Goal: Information Seeking & Learning: Learn about a topic

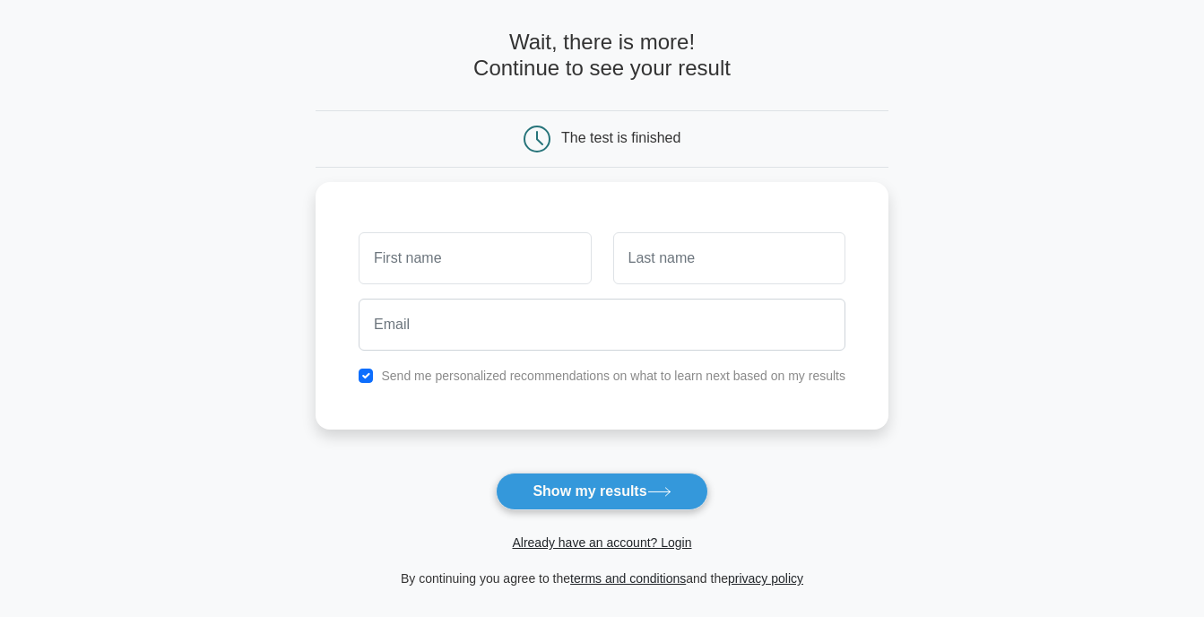
scroll to position [13, 0]
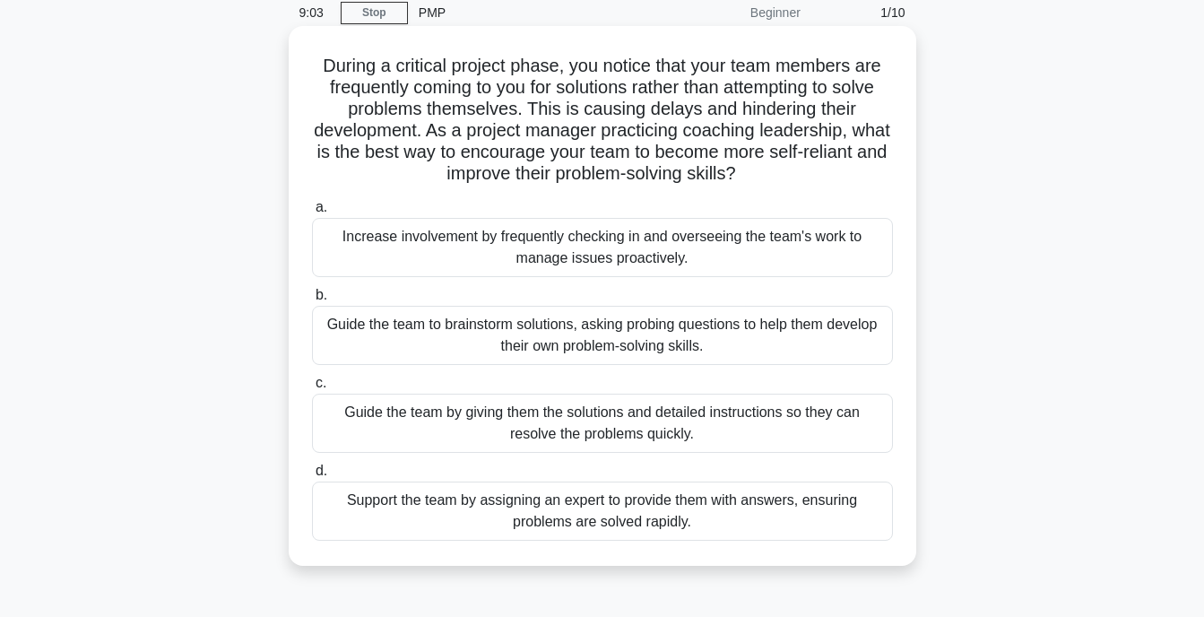
scroll to position [75, 0]
click at [437, 330] on div "Guide the team to brainstorm solutions, asking probing questions to help them d…" at bounding box center [602, 334] width 581 height 59
click at [312, 300] on input "b. Guide the team to brainstorm solutions, asking probing questions to help the…" at bounding box center [312, 295] width 0 height 12
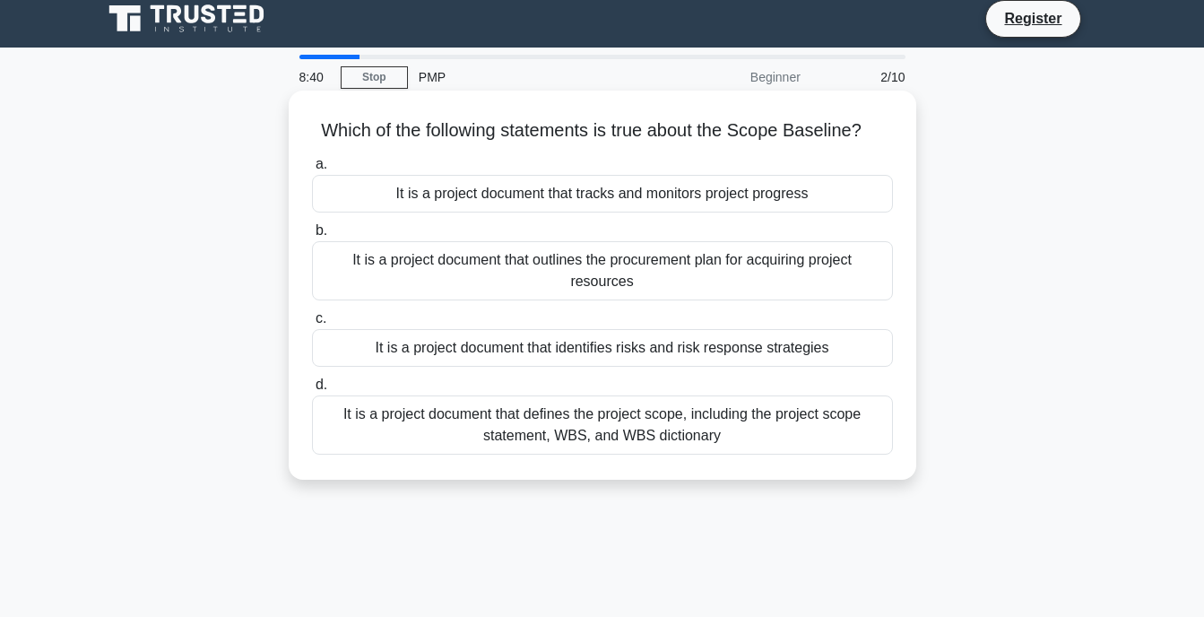
scroll to position [0, 0]
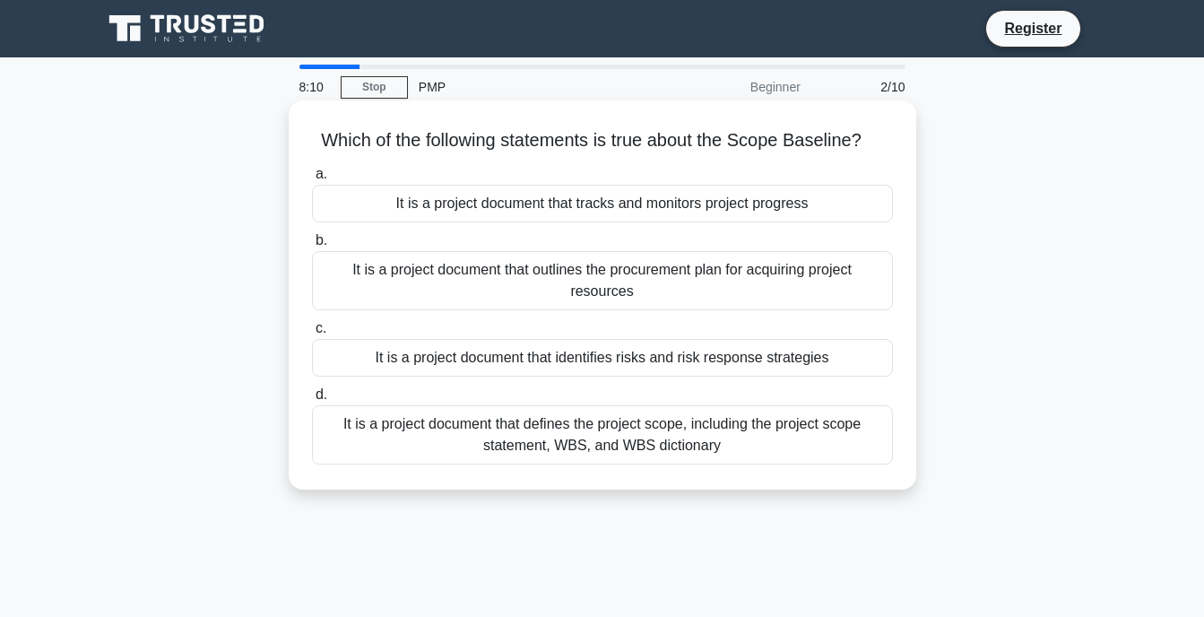
click at [446, 439] on div "It is a project document that defines the project scope, including the project …" at bounding box center [602, 434] width 581 height 59
click at [312, 401] on input "d. It is a project document that defines the project scope, including the proje…" at bounding box center [312, 395] width 0 height 12
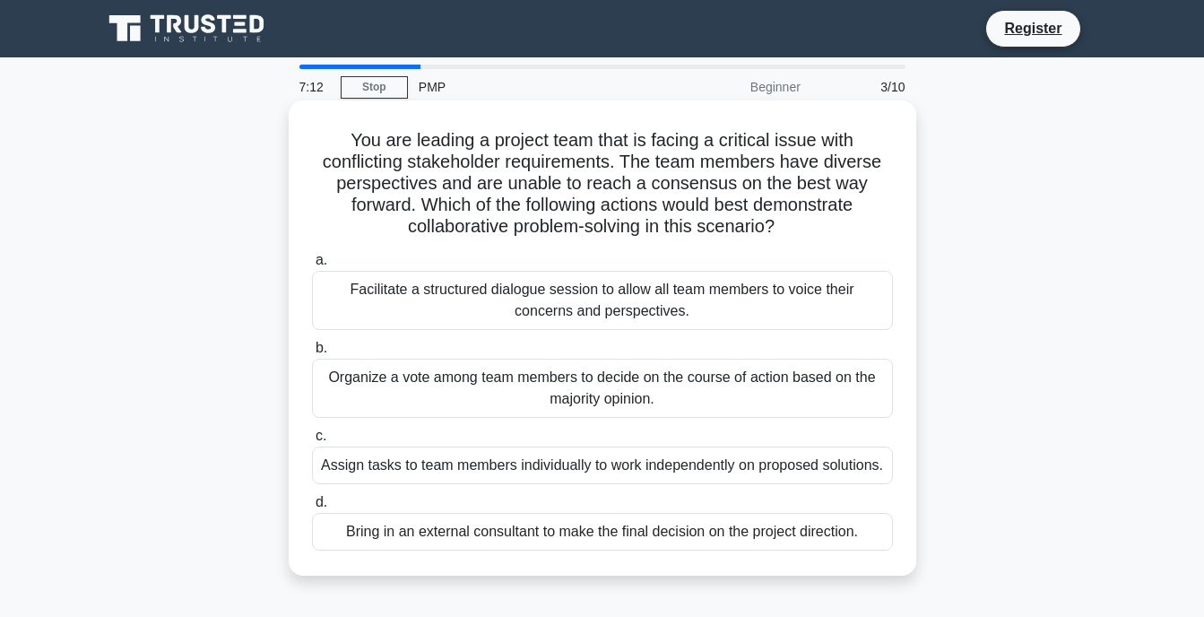
click at [446, 400] on div "Organize a vote among team members to decide on the course of action based on t…" at bounding box center [602, 388] width 581 height 59
click at [312, 354] on input "b. Organize a vote among team members to decide on the course of action based o…" at bounding box center [312, 349] width 0 height 12
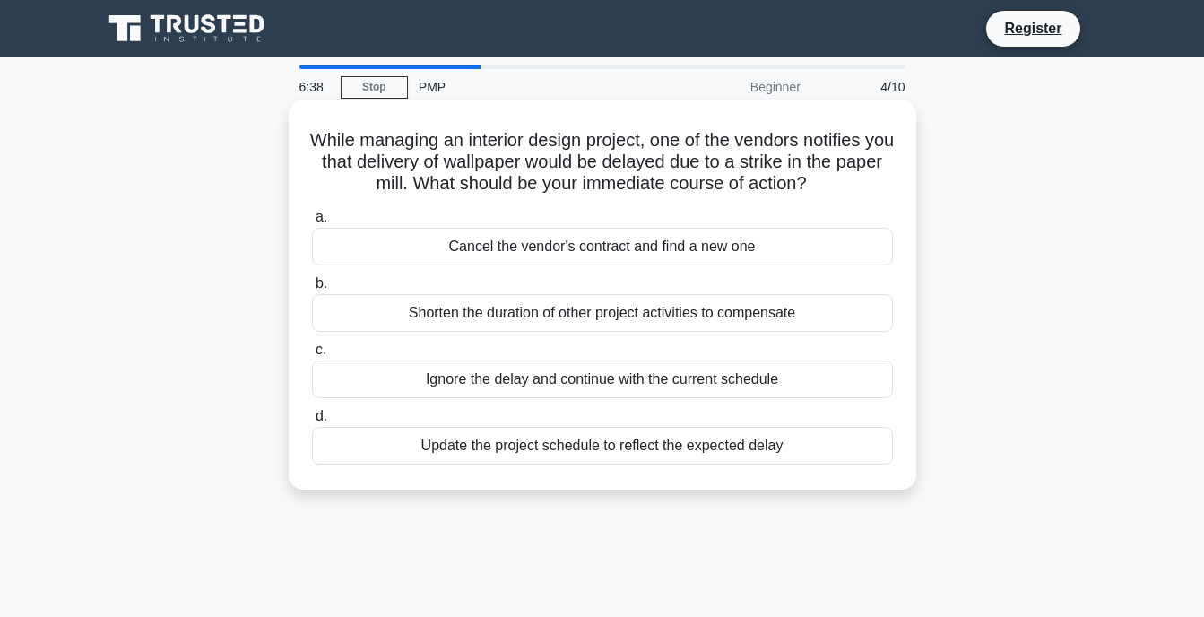
click at [476, 456] on div "Update the project schedule to reflect the expected delay" at bounding box center [602, 446] width 581 height 38
click at [312, 422] on input "d. Update the project schedule to reflect the expected delay" at bounding box center [312, 417] width 0 height 12
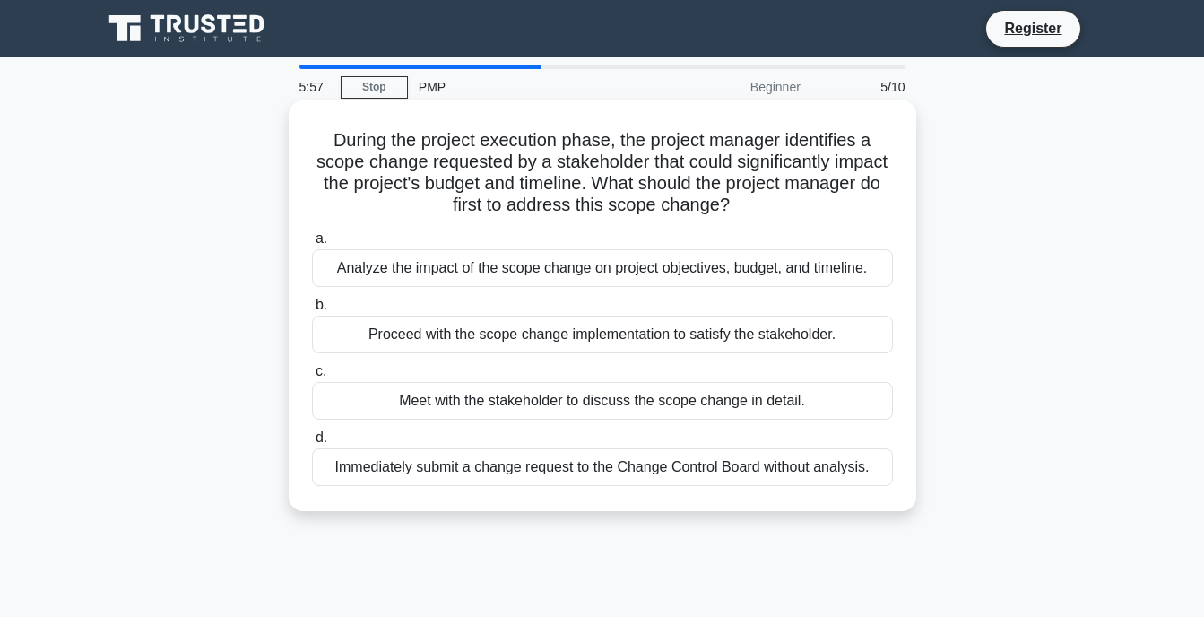
click at [458, 269] on div "Analyze the impact of the scope change on project objectives, budget, and timel…" at bounding box center [602, 268] width 581 height 38
click at [312, 245] on input "a. Analyze the impact of the scope change on project objectives, budget, and ti…" at bounding box center [312, 239] width 0 height 12
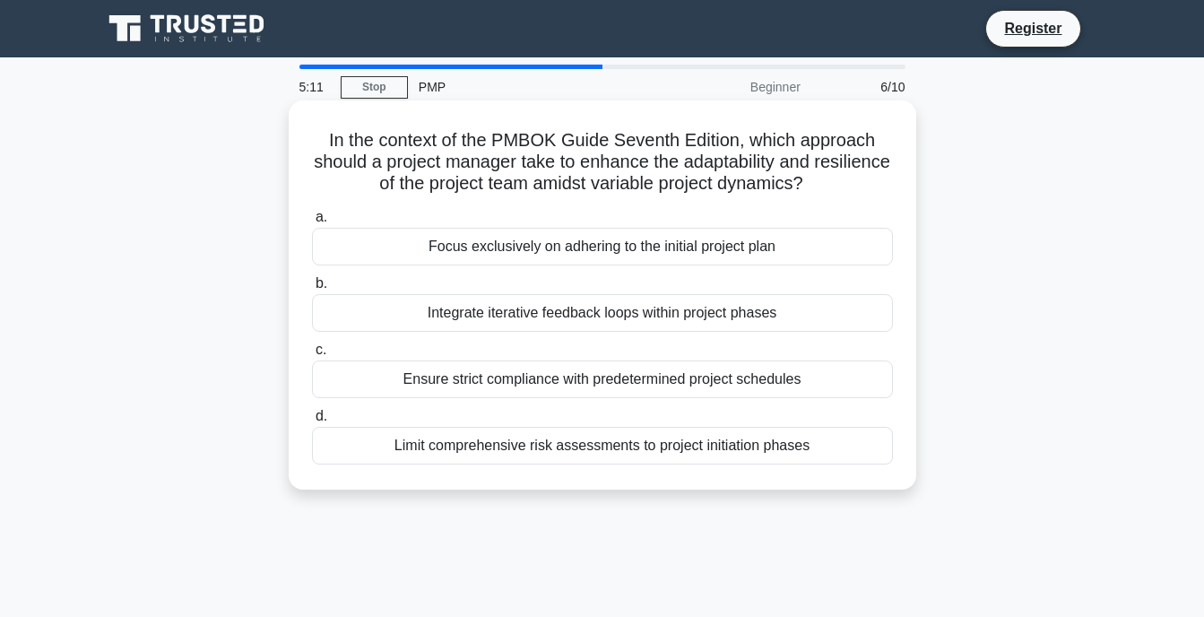
click at [482, 317] on div "Integrate iterative feedback loops within project phases" at bounding box center [602, 313] width 581 height 38
click at [312, 290] on input "b. Integrate iterative feedback loops within project phases" at bounding box center [312, 284] width 0 height 12
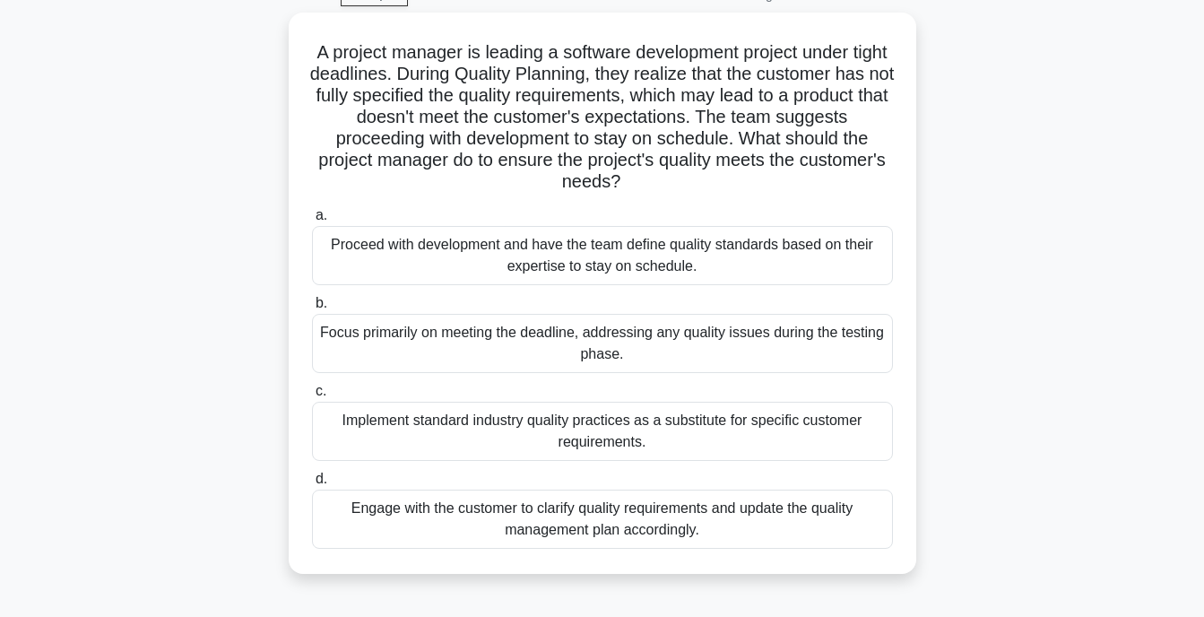
scroll to position [93, 0]
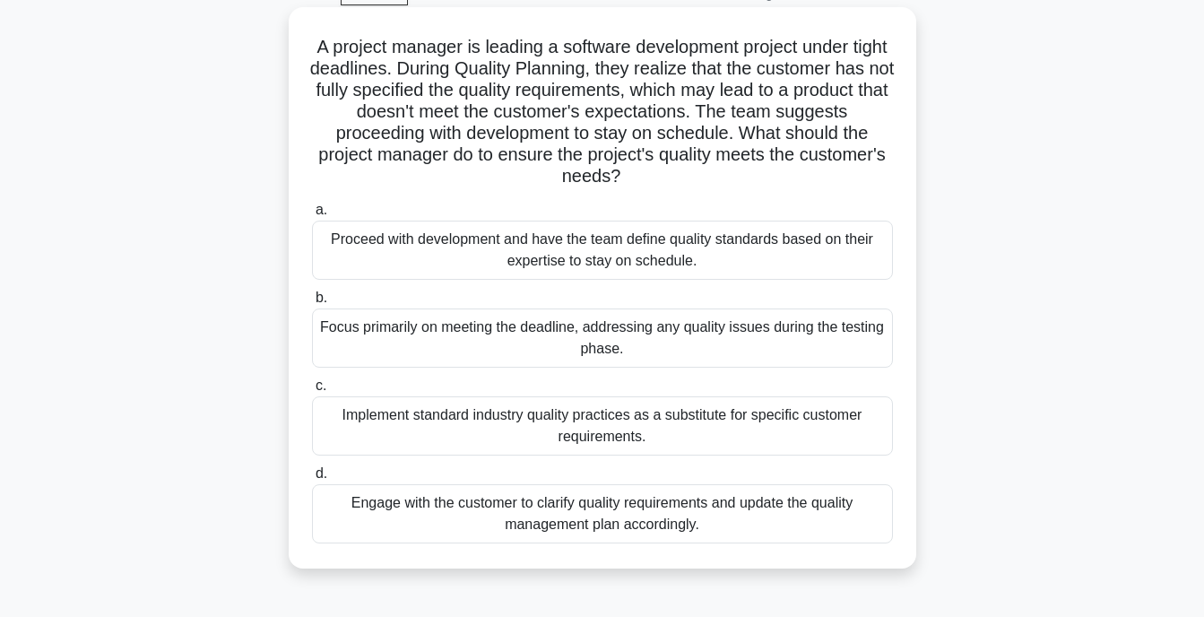
click at [444, 516] on div "Engage with the customer to clarify quality requirements and update the quality…" at bounding box center [602, 513] width 581 height 59
click at [312, 480] on input "d. Engage with the customer to clarify quality requirements and update the qual…" at bounding box center [312, 474] width 0 height 12
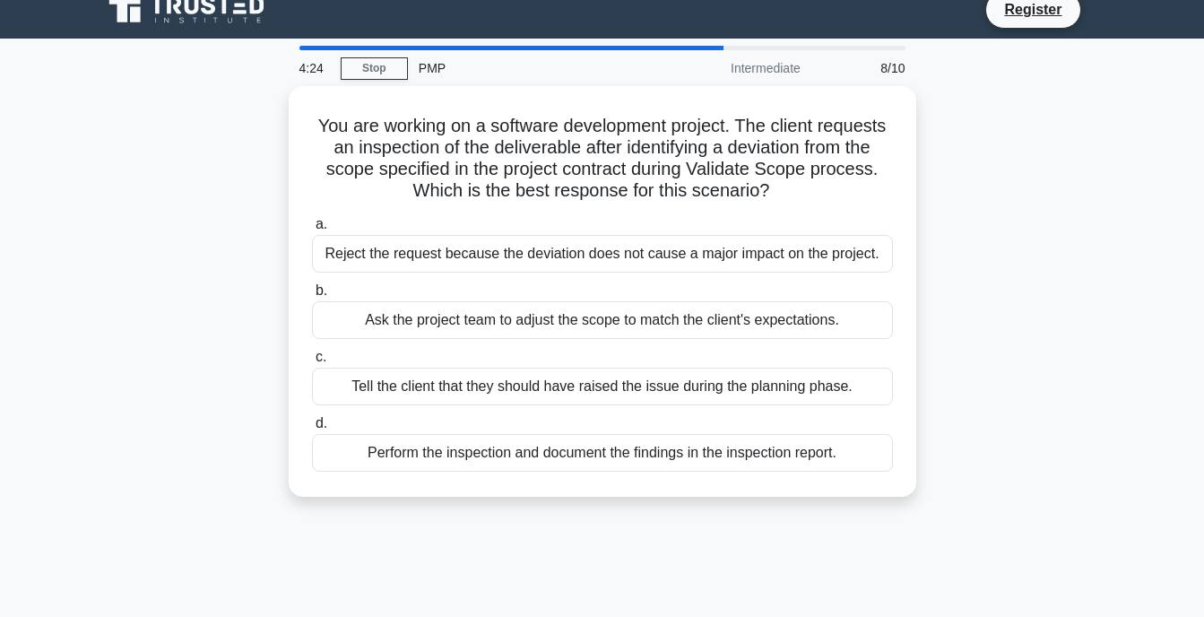
scroll to position [0, 0]
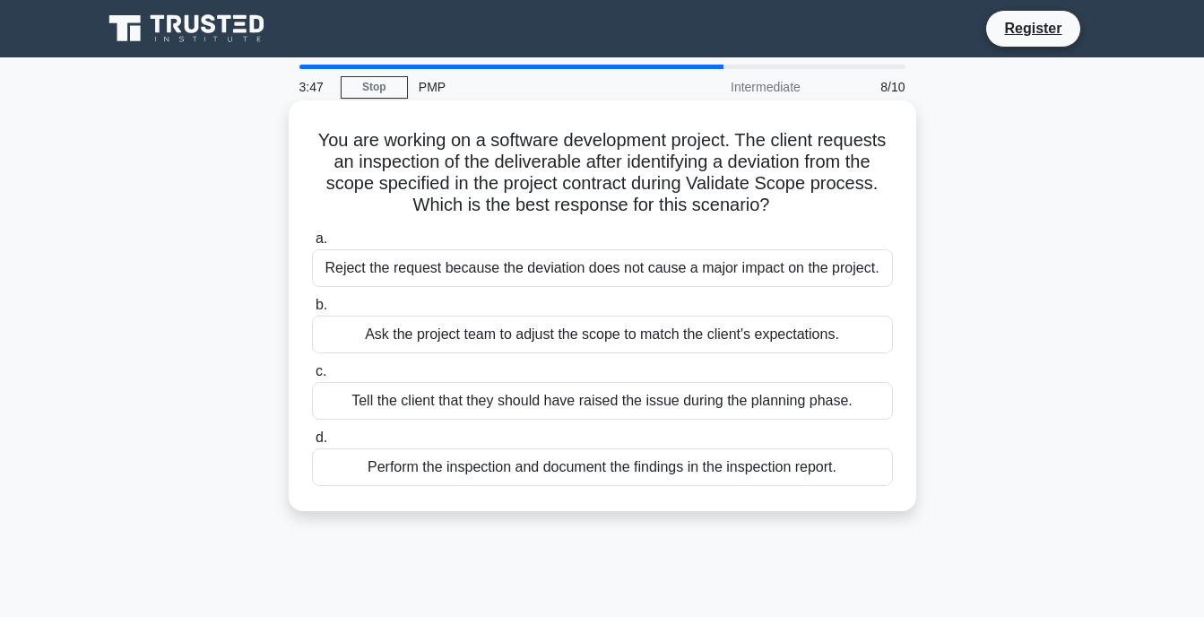
click at [503, 476] on div "Perform the inspection and document the findings in the inspection report." at bounding box center [602, 467] width 581 height 38
click at [312, 444] on input "d. Perform the inspection and document the findings in the inspection report." at bounding box center [312, 438] width 0 height 12
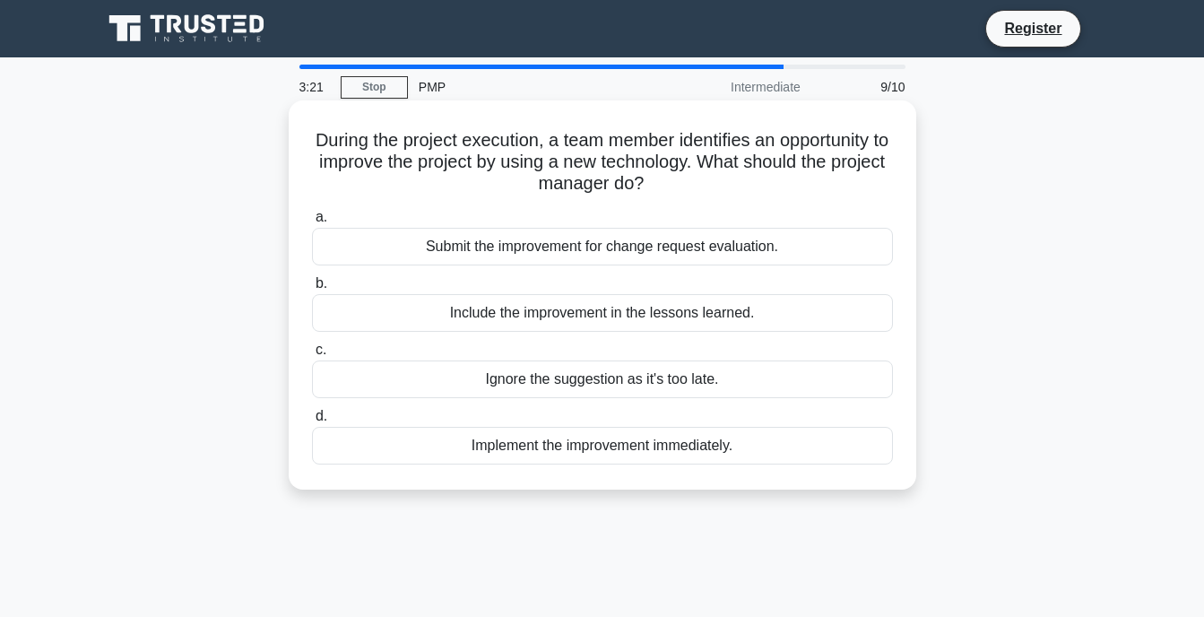
click at [580, 251] on div "Submit the improvement for change request evaluation." at bounding box center [602, 247] width 581 height 38
click at [312, 223] on input "a. Submit the improvement for change request evaluation." at bounding box center [312, 218] width 0 height 12
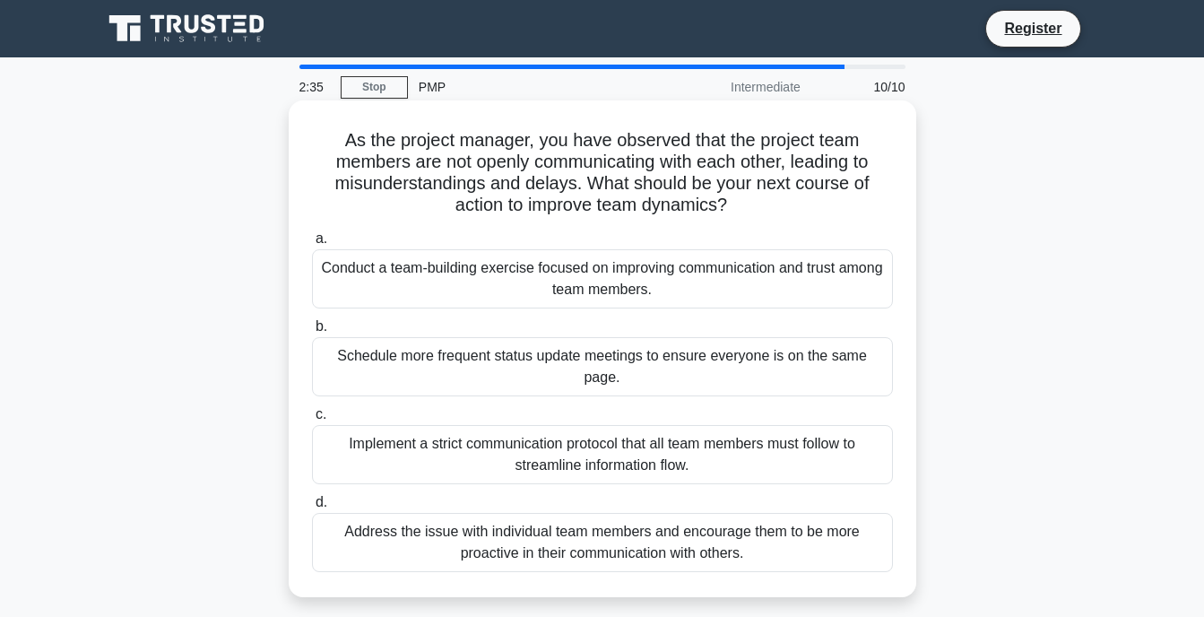
click at [557, 273] on div "Conduct a team-building exercise focused on improving communication and trust a…" at bounding box center [602, 278] width 581 height 59
click at [312, 245] on input "a. Conduct a team-building exercise focused on improving communication and trus…" at bounding box center [312, 239] width 0 height 12
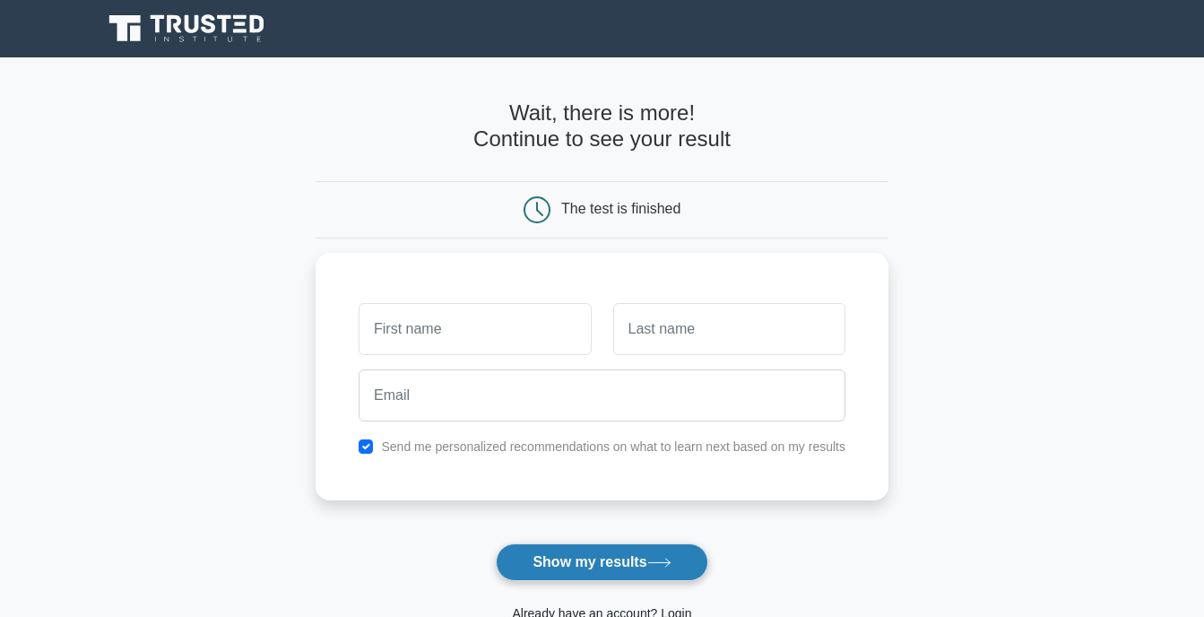
click at [671, 569] on button "Show my results" at bounding box center [602, 562] width 212 height 38
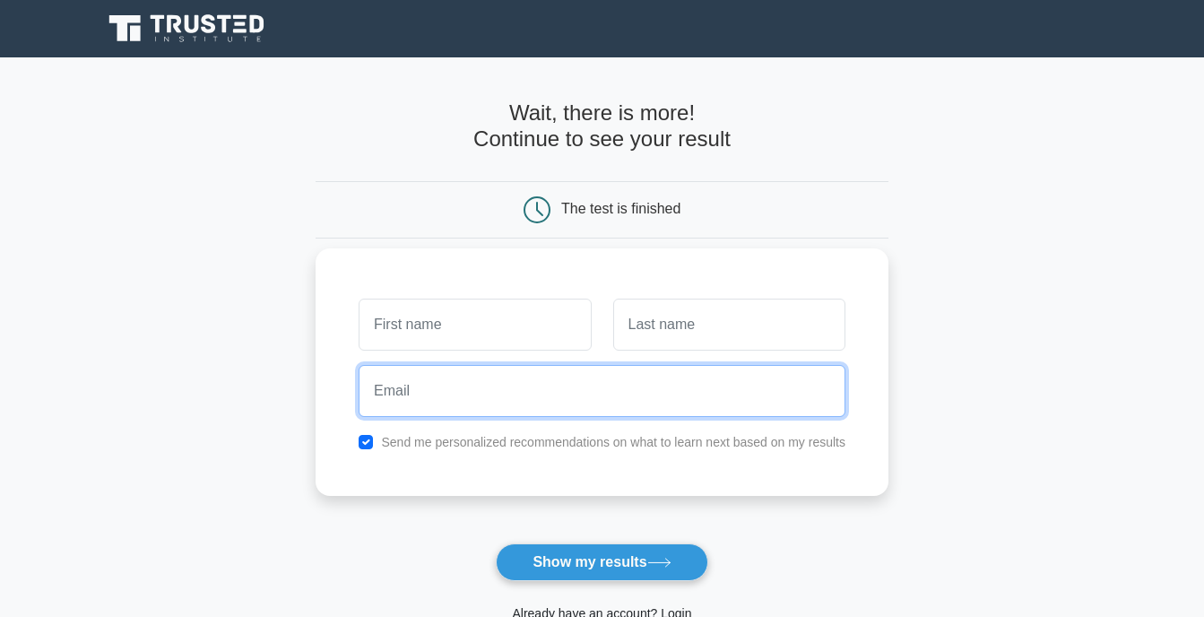
click at [717, 376] on input "email" at bounding box center [602, 391] width 487 height 52
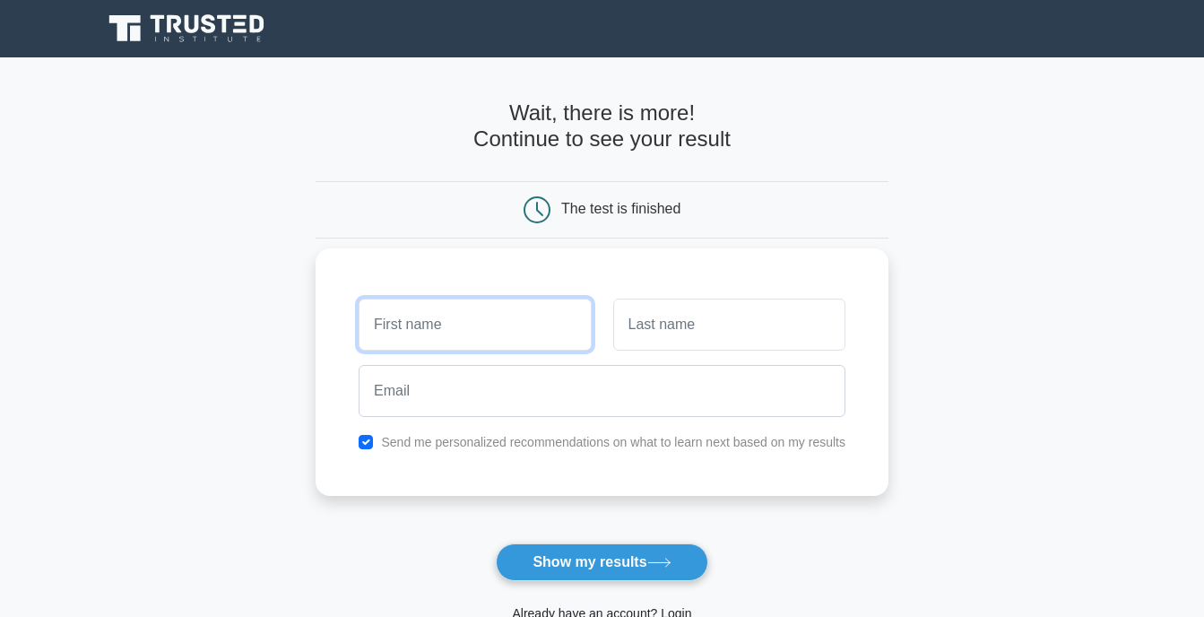
click at [449, 324] on input "text" at bounding box center [475, 325] width 232 height 52
type input "f"
type input "Kutlo"
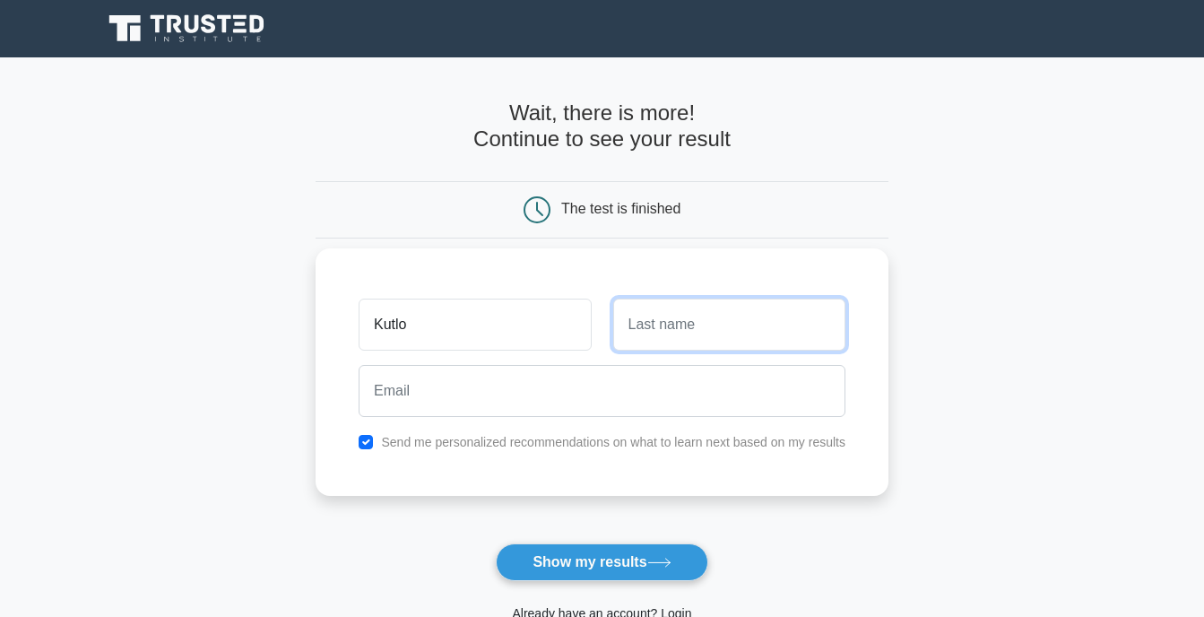
click at [647, 336] on input "text" at bounding box center [729, 325] width 232 height 52
type input "Mophukisi"
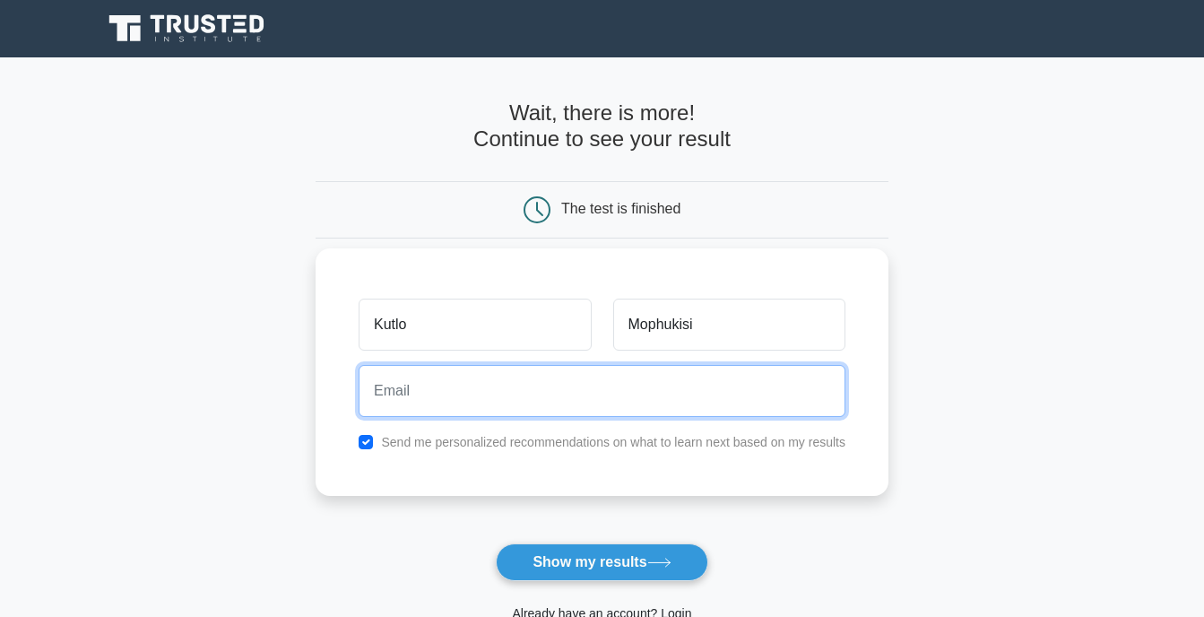
click at [536, 397] on input "email" at bounding box center [602, 391] width 487 height 52
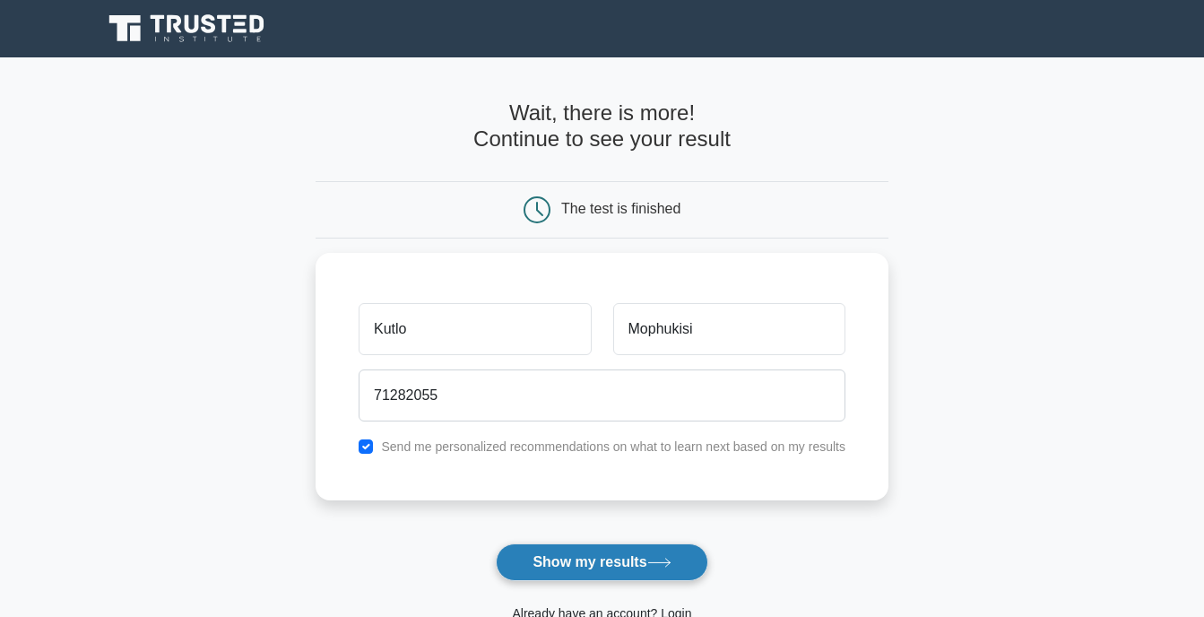
click at [650, 560] on button "Show my results" at bounding box center [602, 562] width 212 height 38
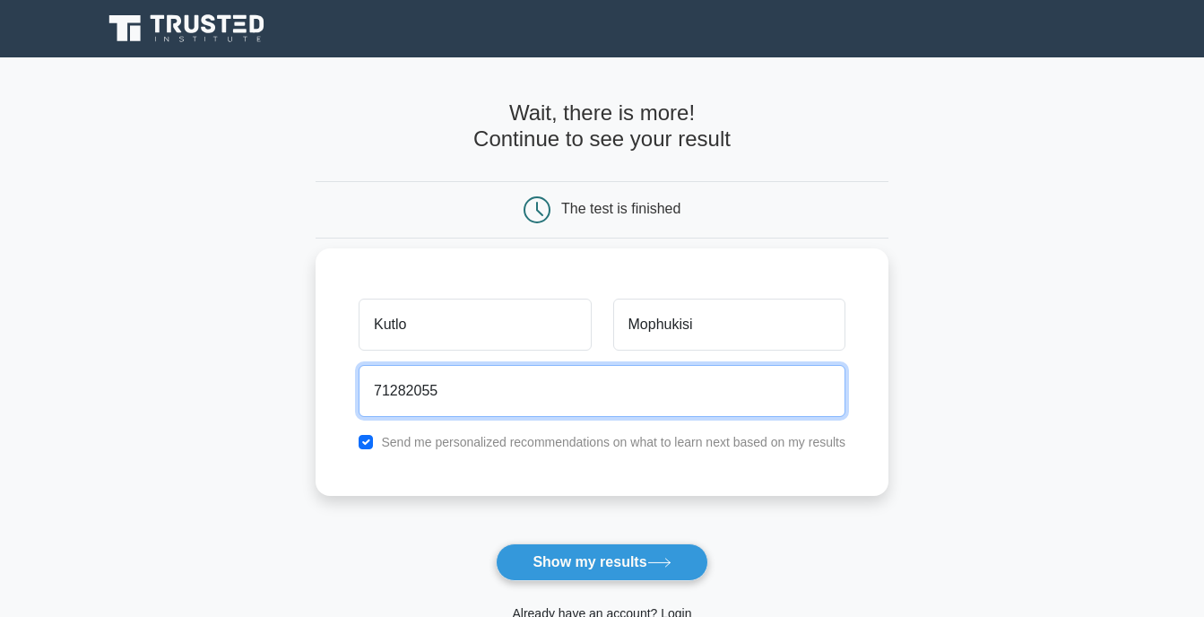
click at [450, 383] on input "71282055" at bounding box center [602, 391] width 487 height 52
type input "7"
type input "F"
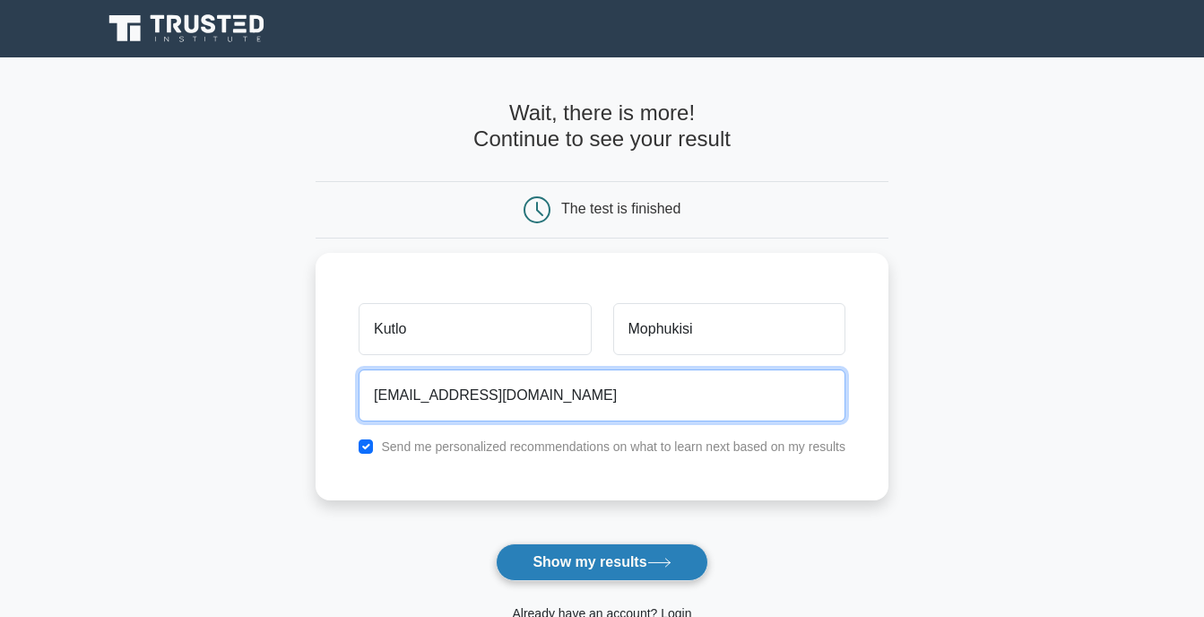
type input "falbertmophukisi@gmail.com"
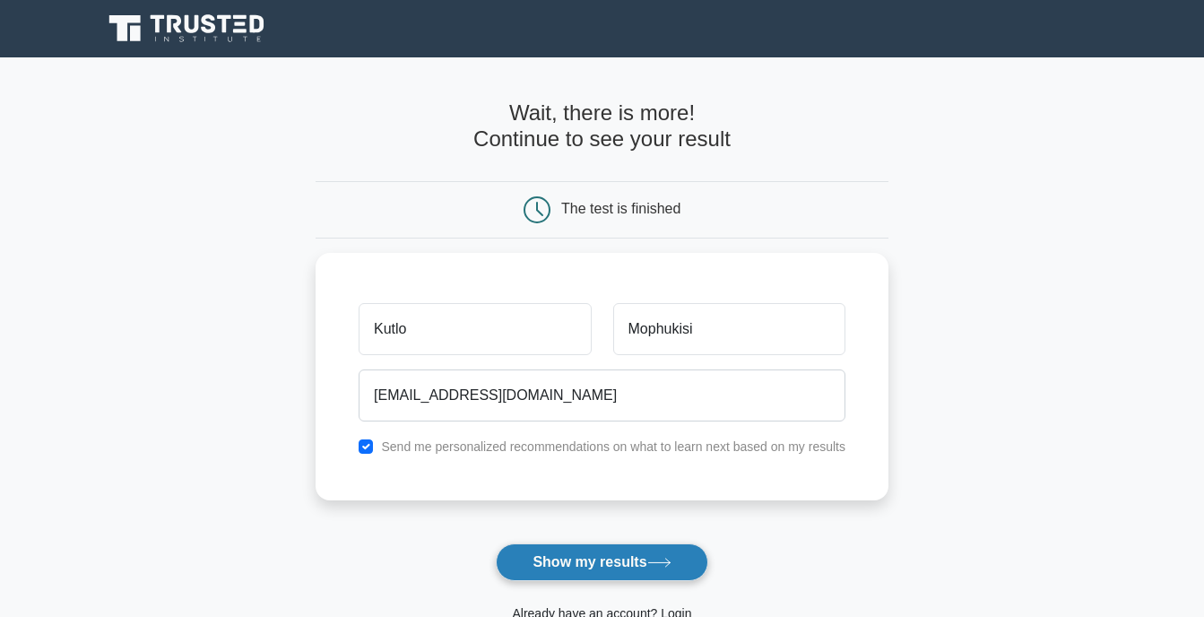
click at [599, 570] on button "Show my results" at bounding box center [602, 562] width 212 height 38
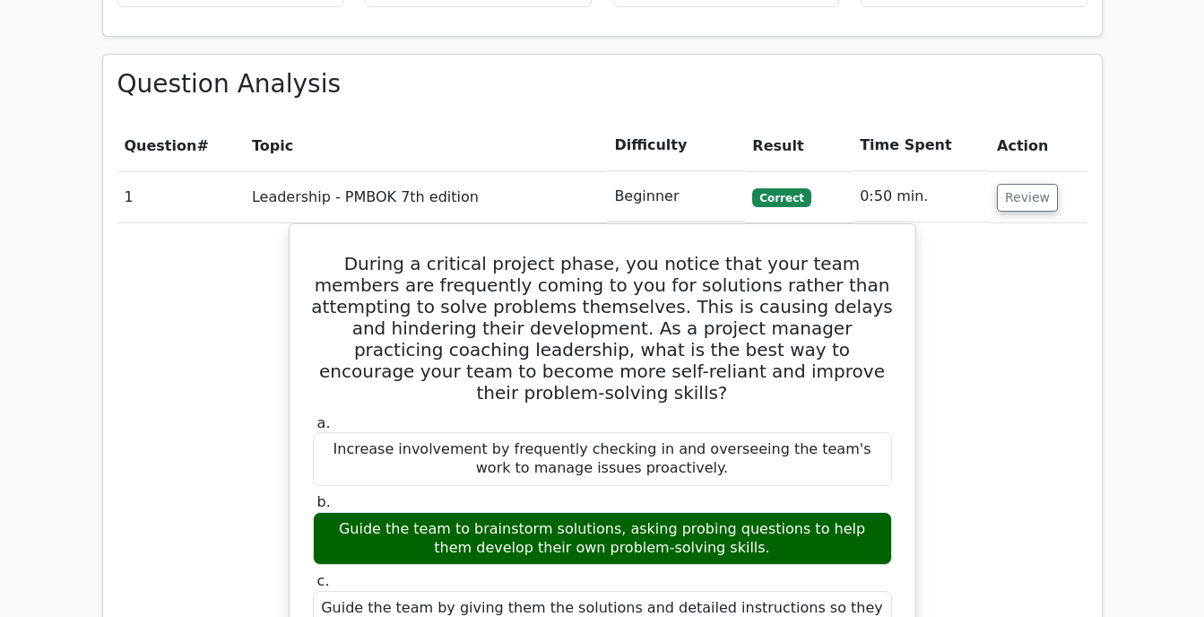
scroll to position [1476, 0]
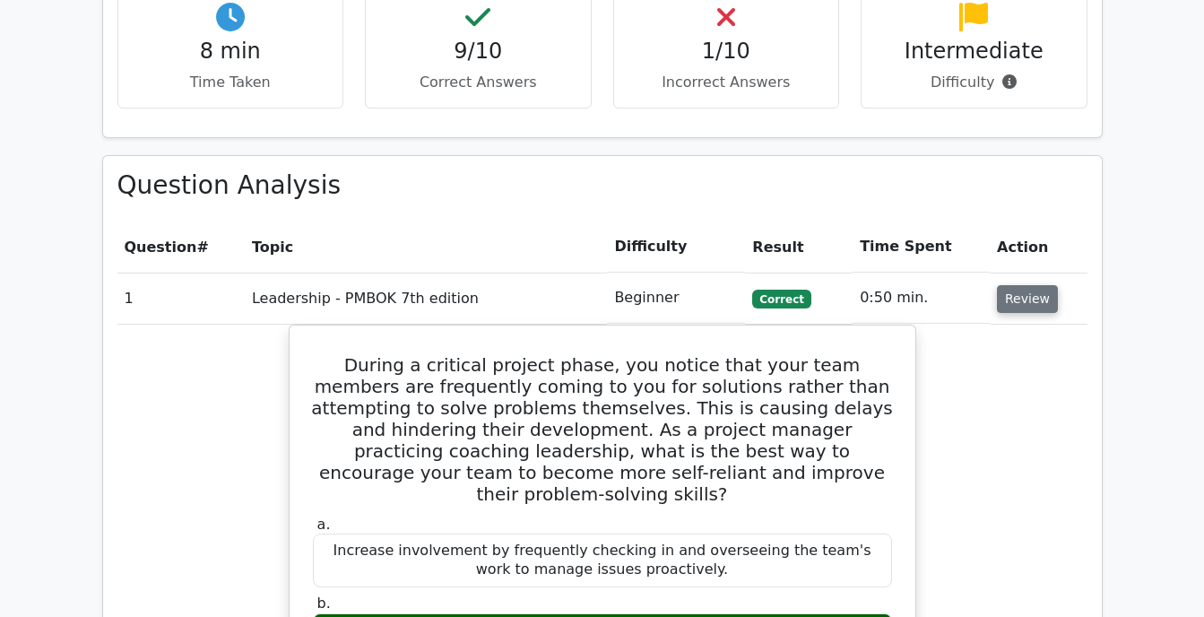
click at [1023, 285] on button "Review" at bounding box center [1027, 299] width 61 height 28
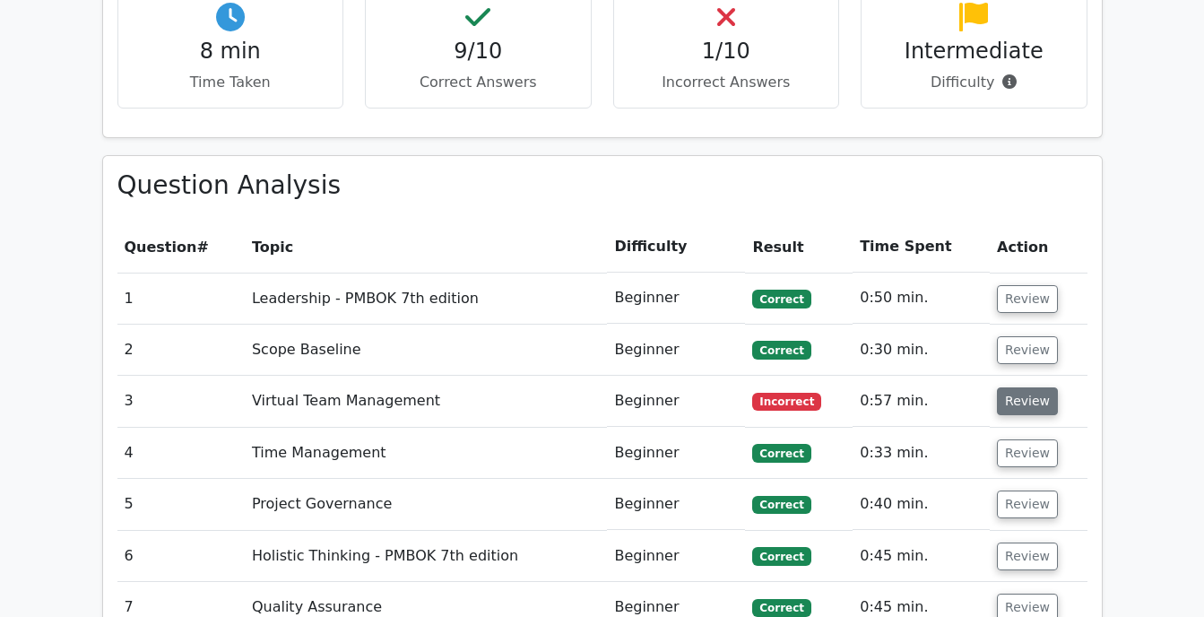
click at [1039, 387] on button "Review" at bounding box center [1027, 401] width 61 height 28
click at [1015, 387] on button "Review" at bounding box center [1027, 401] width 61 height 28
click at [126, 376] on td "3" at bounding box center [180, 401] width 127 height 51
click at [892, 376] on td "0:57 min." at bounding box center [921, 401] width 137 height 51
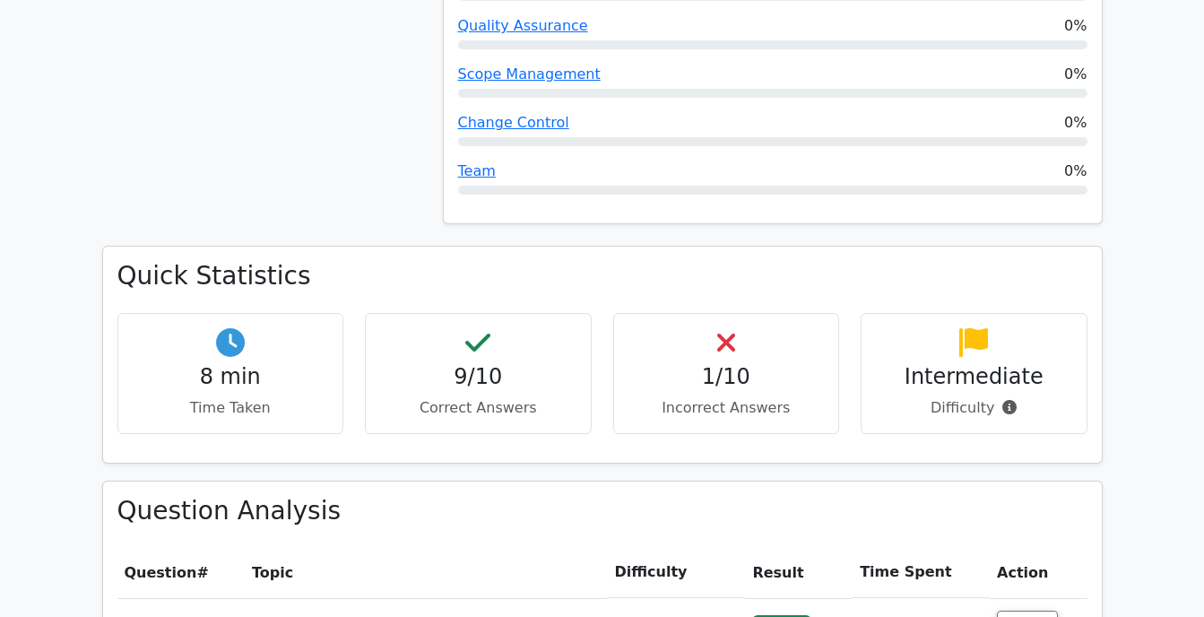
scroll to position [1150, 0]
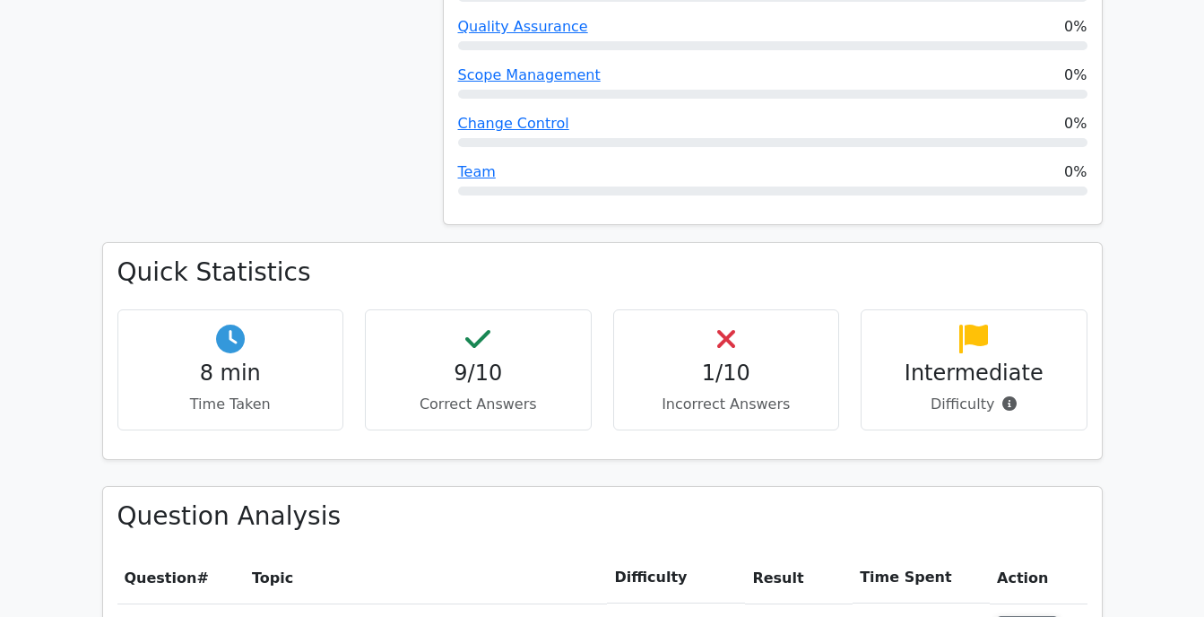
click at [738, 394] on p "Incorrect Answers" at bounding box center [727, 405] width 196 height 22
click at [474, 361] on h4 "9/10" at bounding box center [478, 374] width 196 height 26
click at [253, 394] on p "Time Taken" at bounding box center [231, 405] width 196 height 22
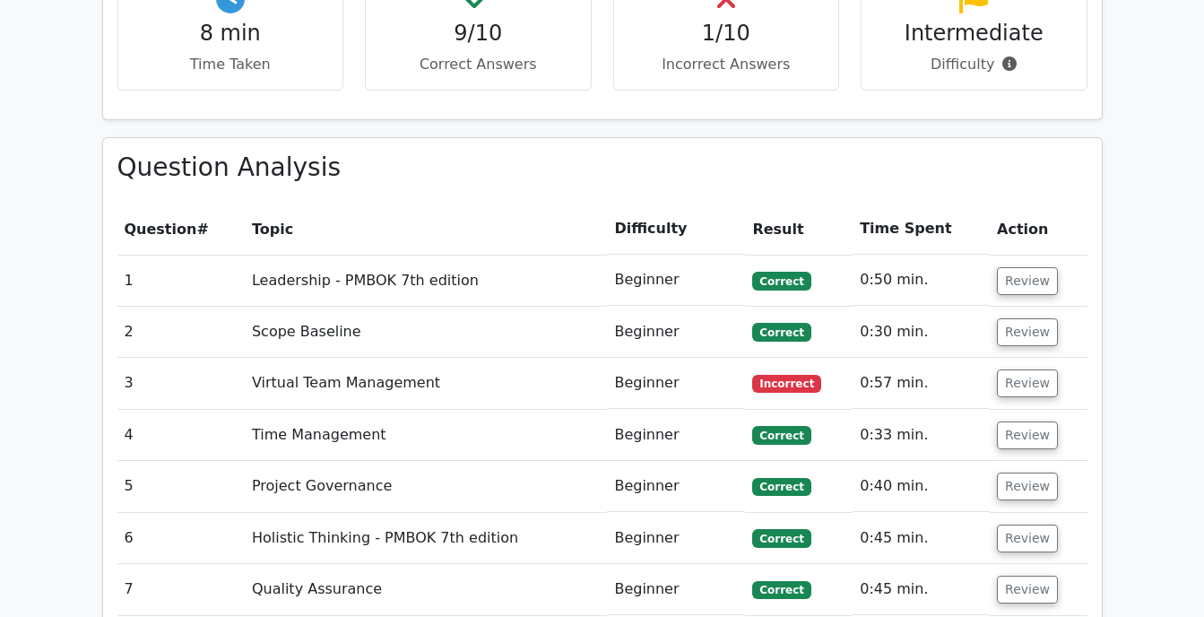
scroll to position [1493, 0]
click at [1018, 268] on button "Review" at bounding box center [1027, 282] width 61 height 28
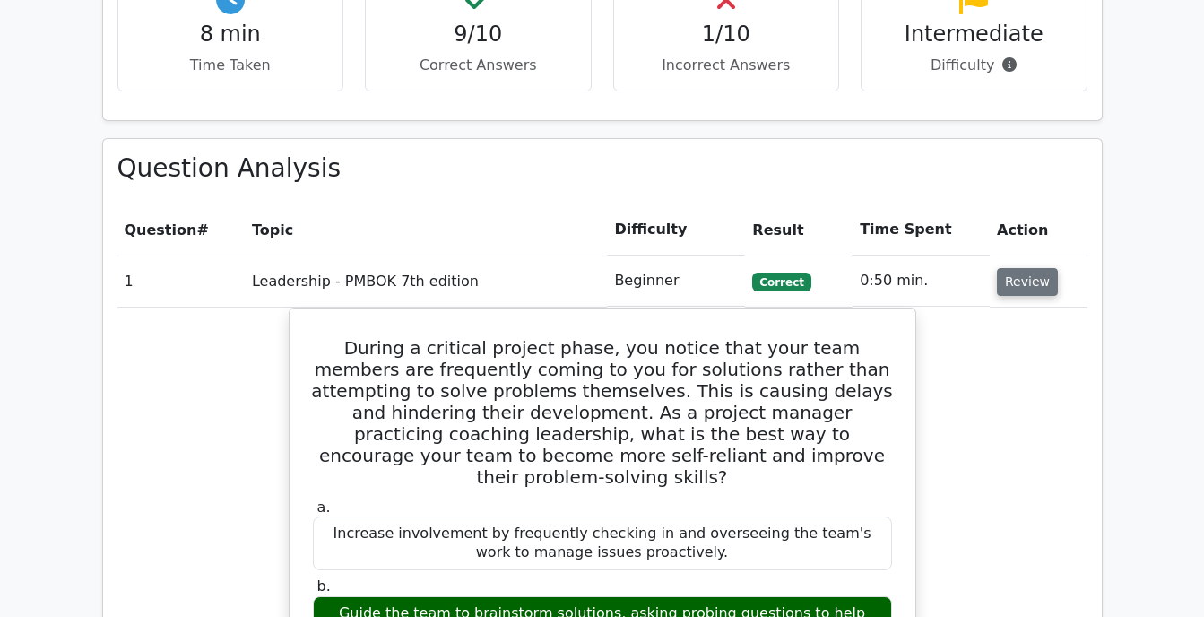
click at [1018, 268] on button "Review" at bounding box center [1027, 282] width 61 height 28
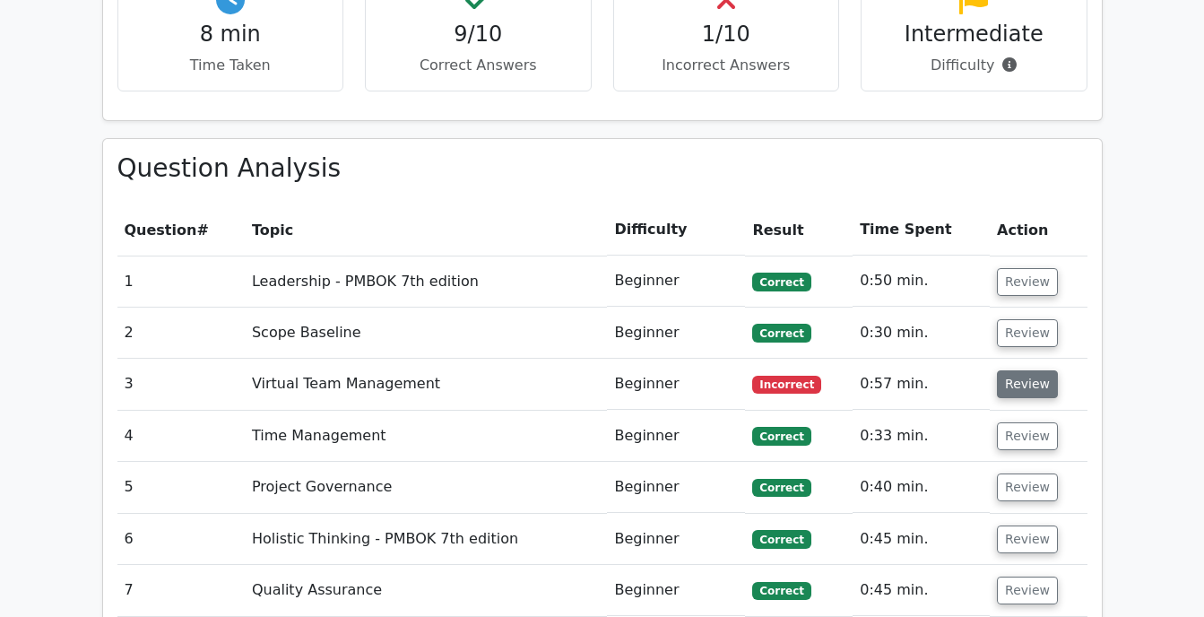
click at [1028, 370] on button "Review" at bounding box center [1027, 384] width 61 height 28
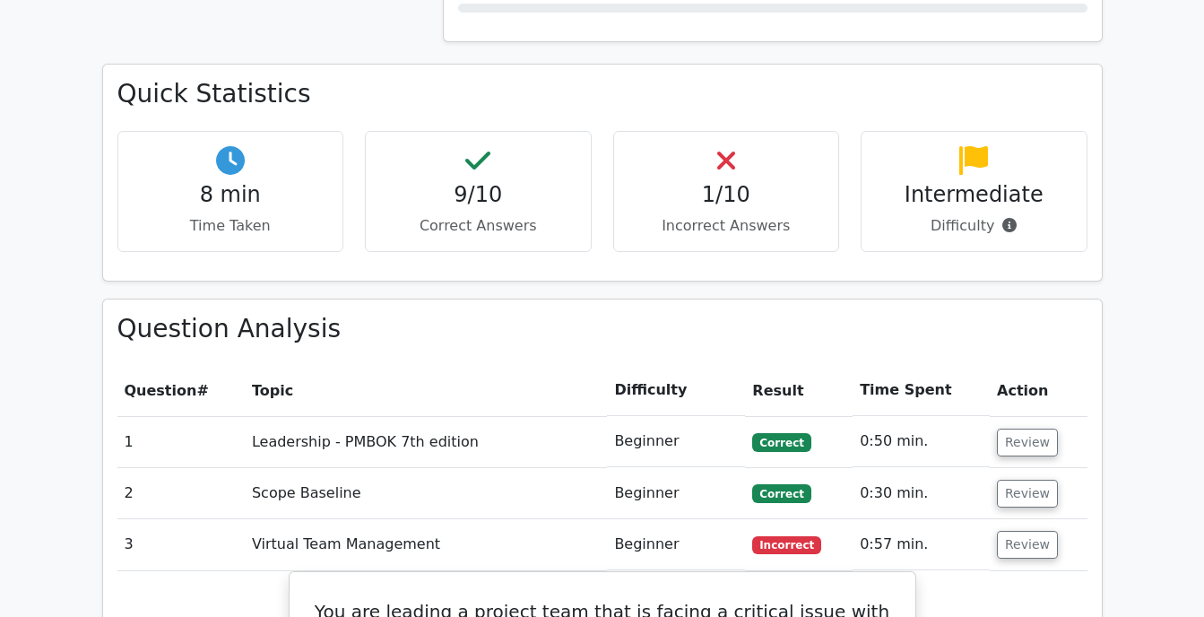
scroll to position [1334, 0]
click at [1013, 530] on button "Review" at bounding box center [1027, 544] width 61 height 28
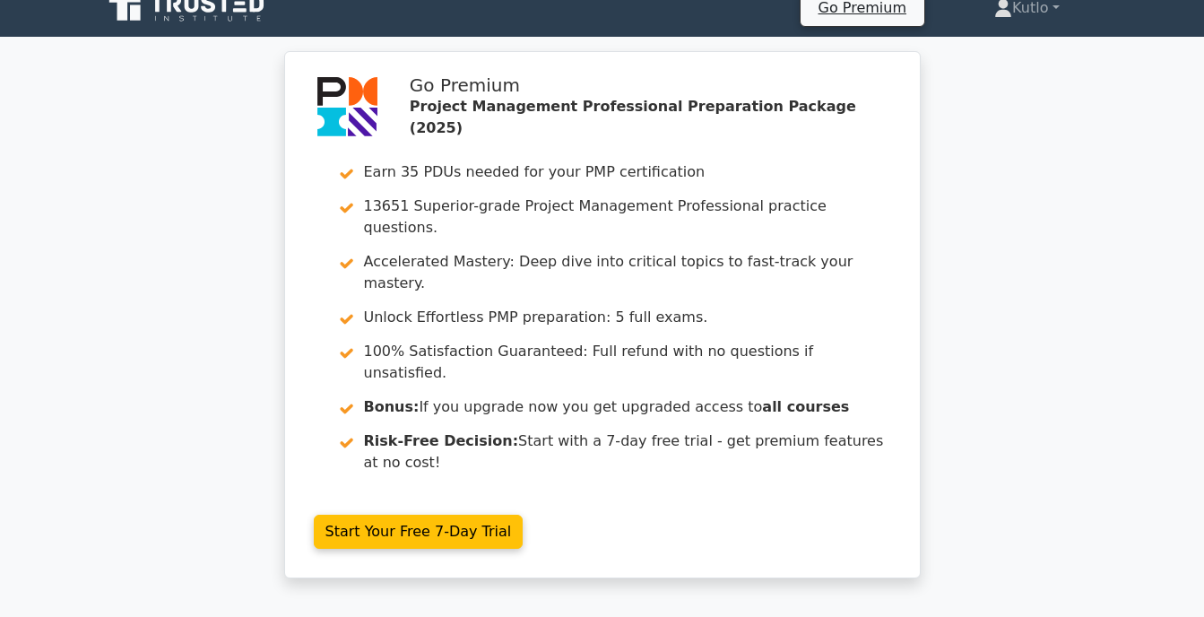
scroll to position [0, 0]
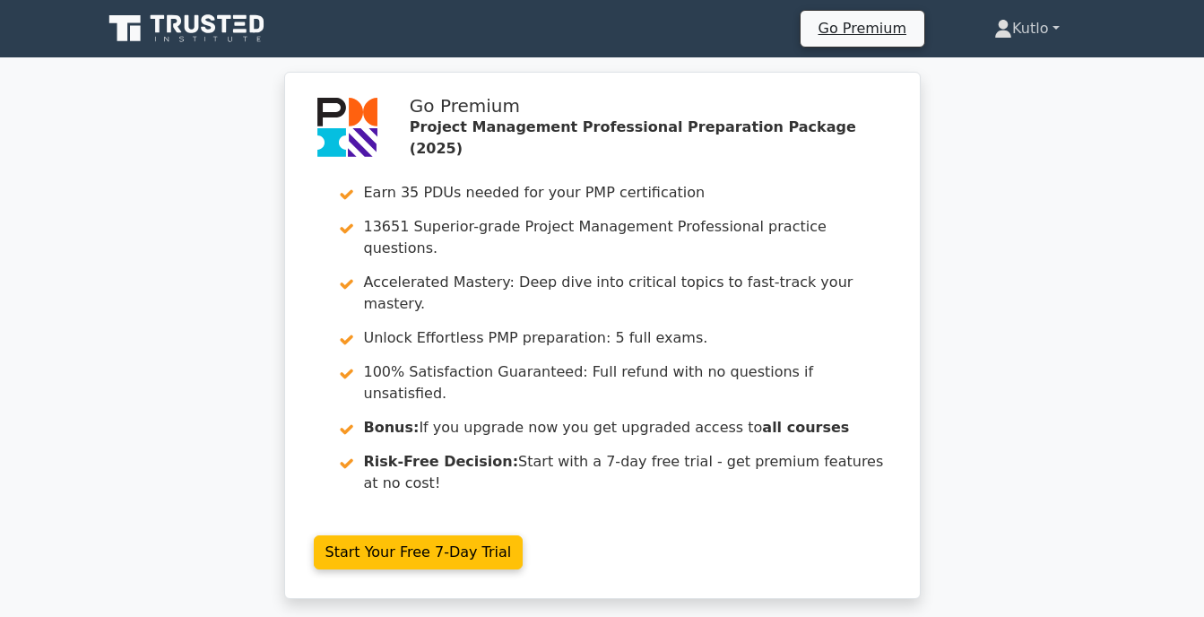
click at [1057, 27] on link "Kutlo" at bounding box center [1026, 29] width 151 height 36
click at [1006, 100] on link "Settings" at bounding box center [1023, 99] width 142 height 29
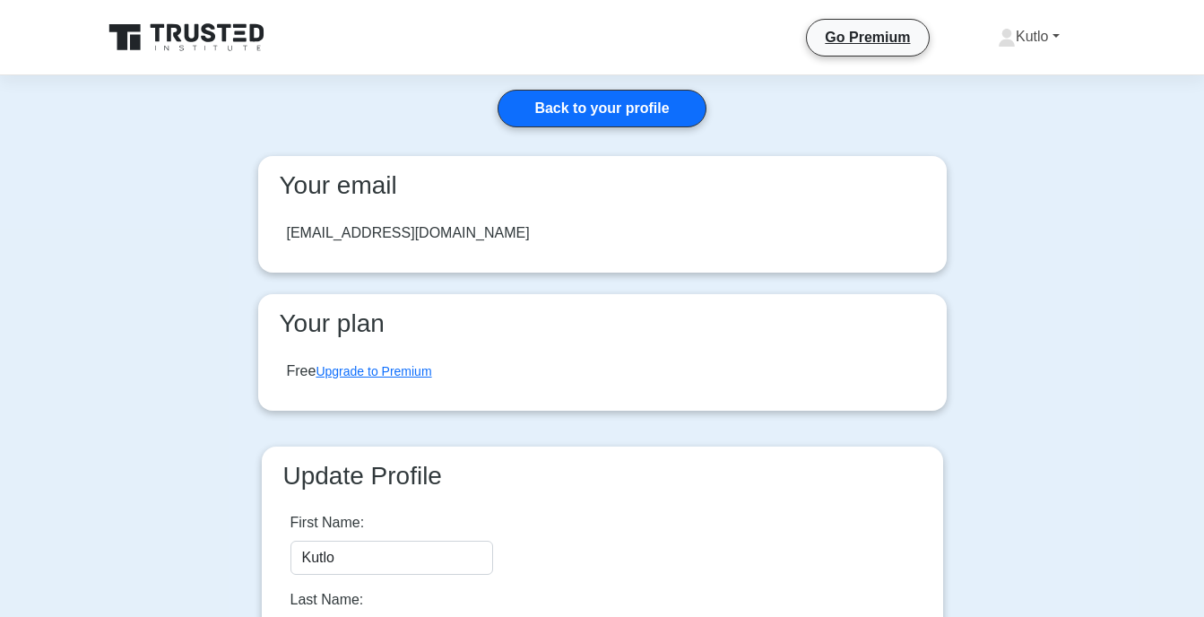
click at [1056, 32] on link "Kutlo" at bounding box center [1029, 37] width 148 height 36
click at [1013, 73] on link "Profile" at bounding box center [1027, 79] width 142 height 29
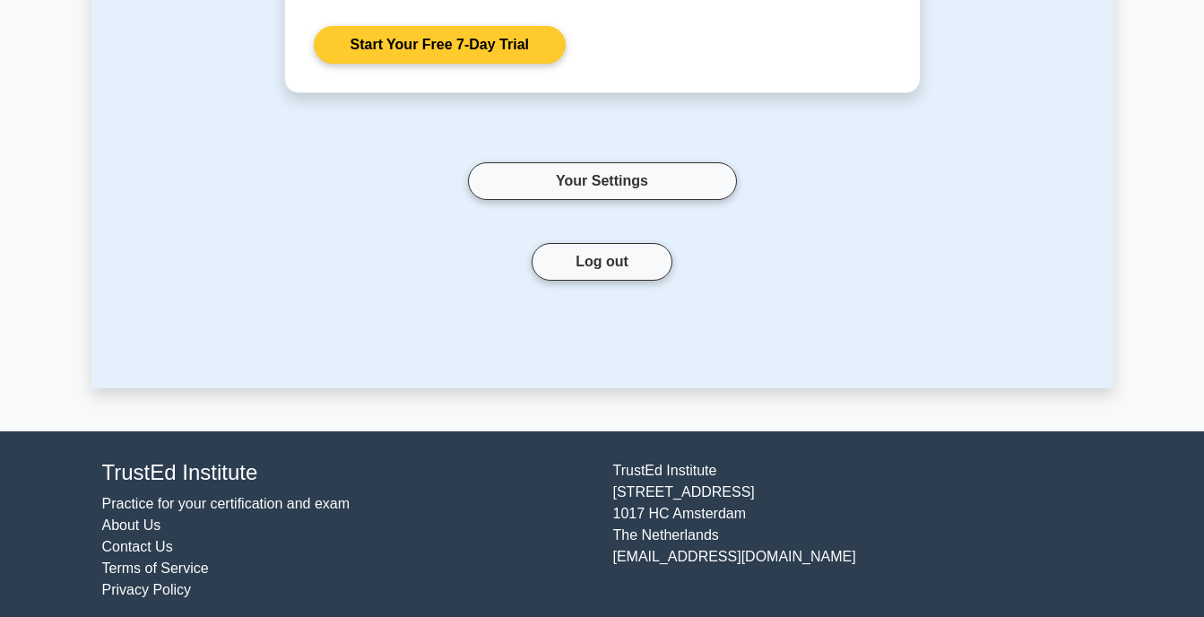
scroll to position [500, 0]
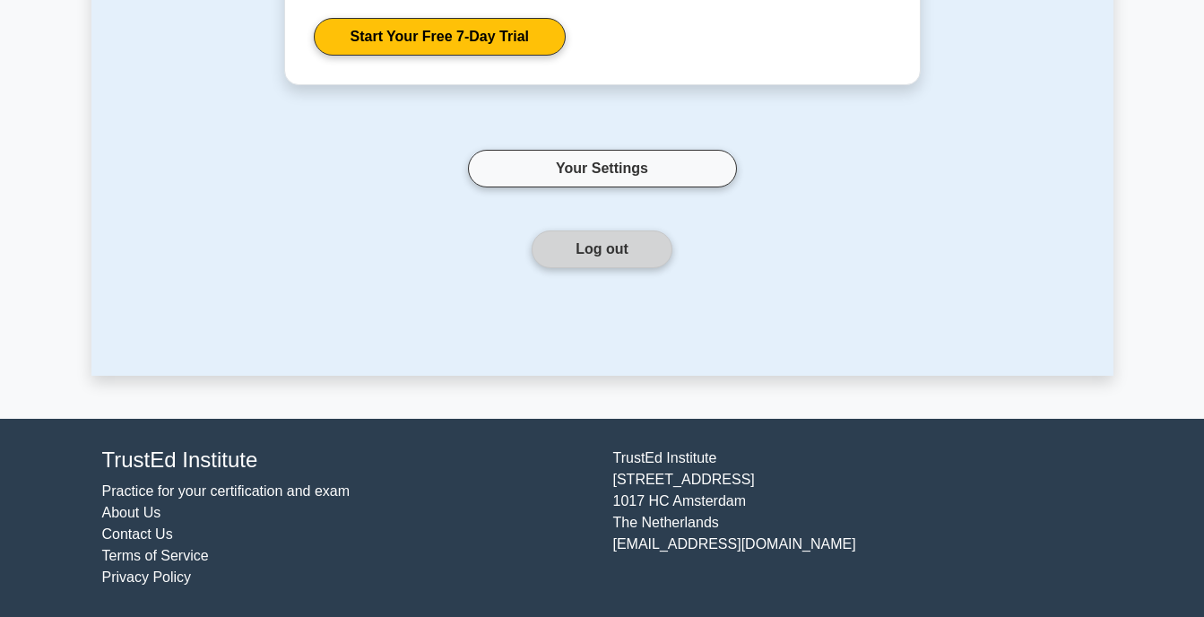
click at [621, 257] on button "Log out" at bounding box center [602, 249] width 141 height 38
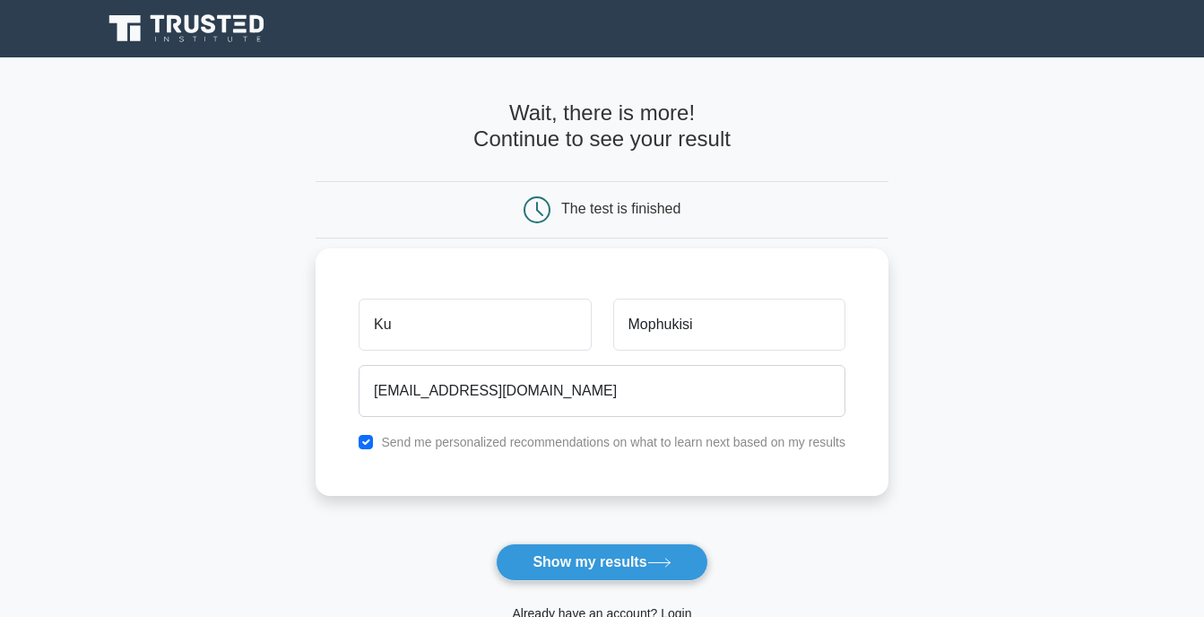
type input "K"
click at [722, 328] on input "Mophukisi" at bounding box center [729, 325] width 232 height 52
type input "M"
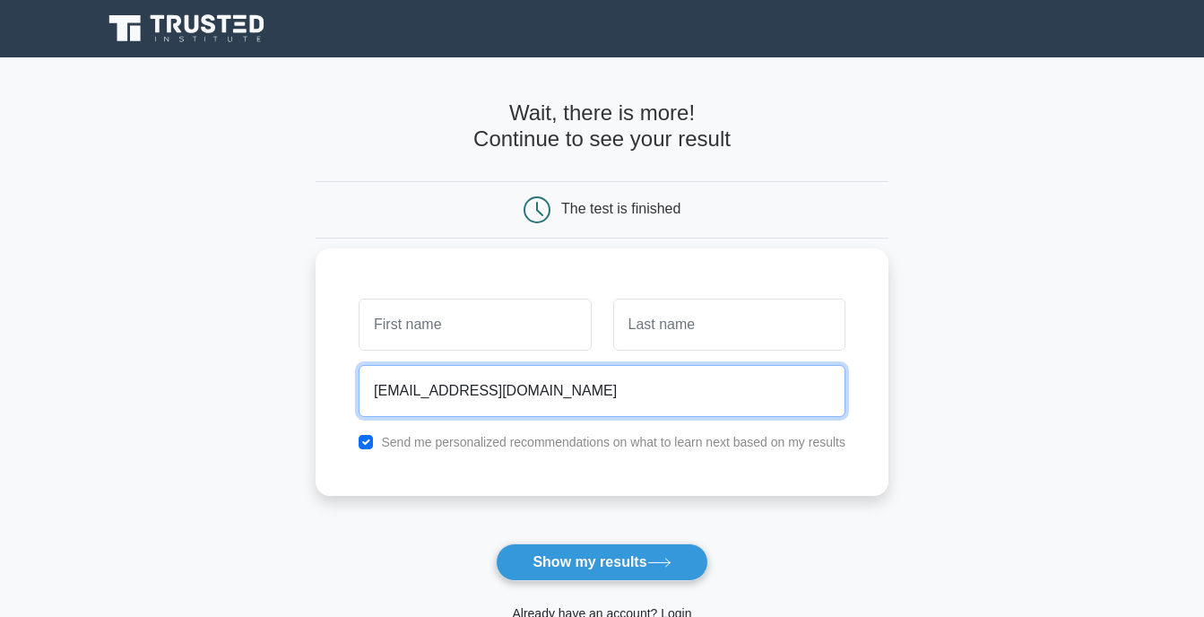
click at [594, 400] on input "falbertmophukisi@gmail.com" at bounding box center [602, 391] width 487 height 52
type input "f"
